Goal: Transaction & Acquisition: Book appointment/travel/reservation

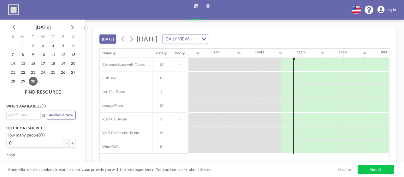
scroll to position [0, 347]
click at [301, 72] on div at bounding box center [311, 78] width 21 height 13
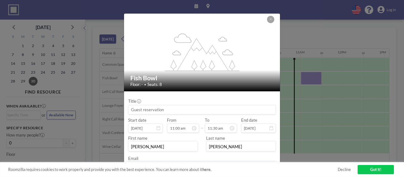
click at [209, 105] on input at bounding box center [202, 109] width 147 height 9
type input "Meeting"
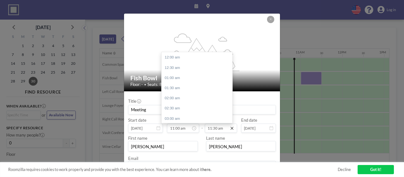
scroll to position [218, 0]
click at [230, 126] on icon at bounding box center [232, 128] width 5 height 5
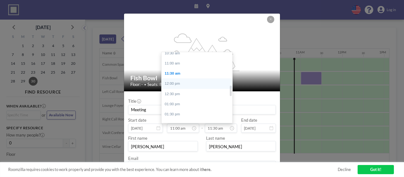
click at [186, 78] on div "12:00 pm" at bounding box center [197, 83] width 71 height 10
type input "12:00 pm"
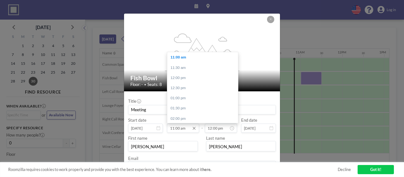
scroll to position [12, 0]
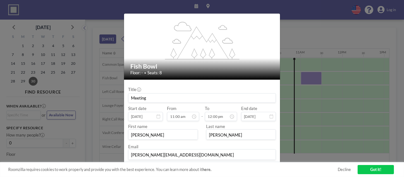
click at [197, 144] on div "Email [PERSON_NAME][EMAIL_ADDRESS][DOMAIN_NAME]" at bounding box center [202, 152] width 148 height 16
click at [253, 166] on button "BOOK NOW" at bounding box center [263, 170] width 26 height 9
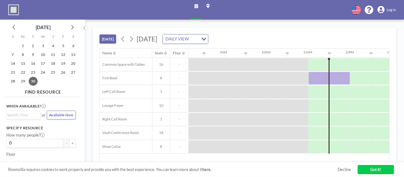
scroll to position [0, 347]
